Goal: Task Accomplishment & Management: Complete application form

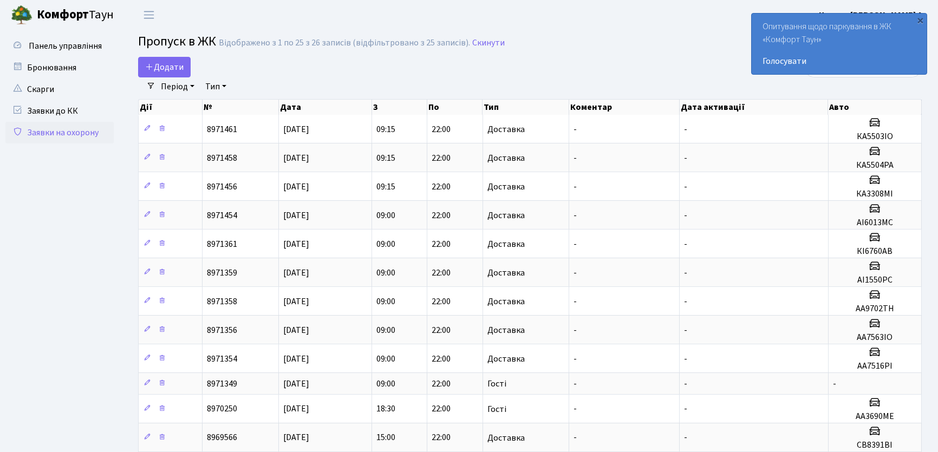
select select "25"
drag, startPoint x: 0, startPoint y: 0, endPoint x: 185, endPoint y: 61, distance: 195.1
click at [187, 61] on link "Додати" at bounding box center [164, 67] width 53 height 21
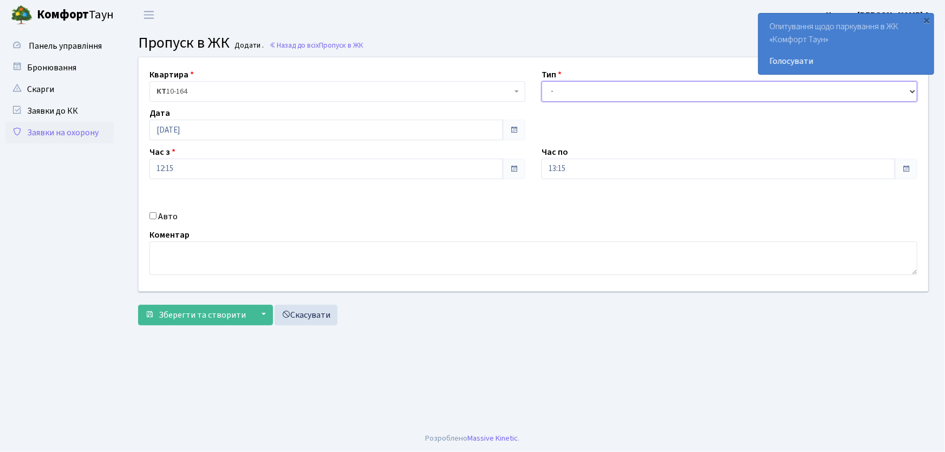
drag, startPoint x: 567, startPoint y: 89, endPoint x: 570, endPoint y: 99, distance: 10.6
click at [568, 90] on select "- Доставка Таксі Гості Сервіс" at bounding box center [730, 91] width 376 height 21
select select "1"
click at [542, 81] on select "- Доставка Таксі Гості Сервіс" at bounding box center [730, 91] width 376 height 21
drag, startPoint x: 577, startPoint y: 170, endPoint x: 545, endPoint y: 153, distance: 36.1
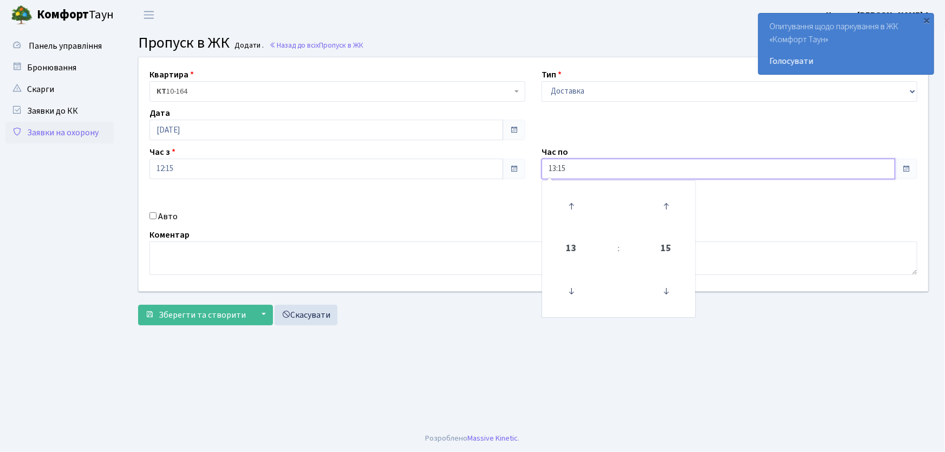
click at [542, 154] on div "Час по 13:15 13 : 15 00 01 02 03 04 05 06 07 08 09 10 11 12 13 14 15 16 17 18 1…" at bounding box center [729, 163] width 392 height 34
type input "22:00"
click at [151, 212] on input "Авто" at bounding box center [152, 215] width 7 height 7
checkbox input "true"
type input "ае2080іі"
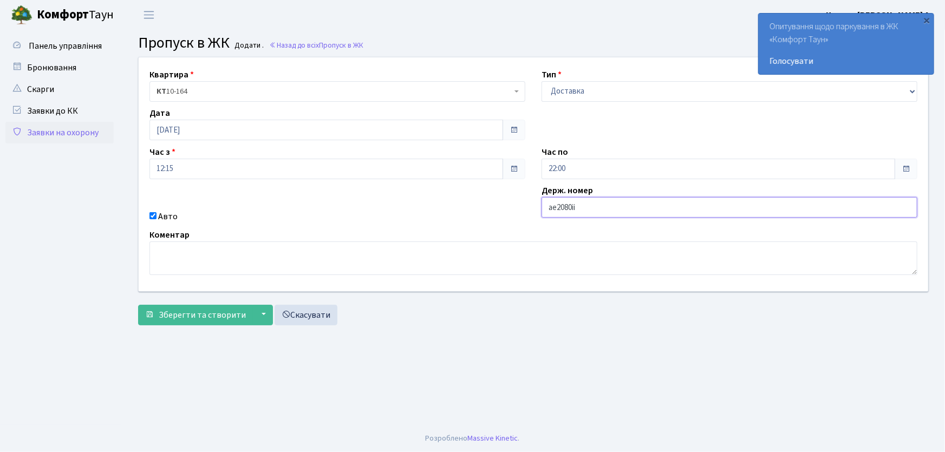
click at [138, 305] on button "Зберегти та створити" at bounding box center [195, 315] width 115 height 21
